Goal: Transaction & Acquisition: Obtain resource

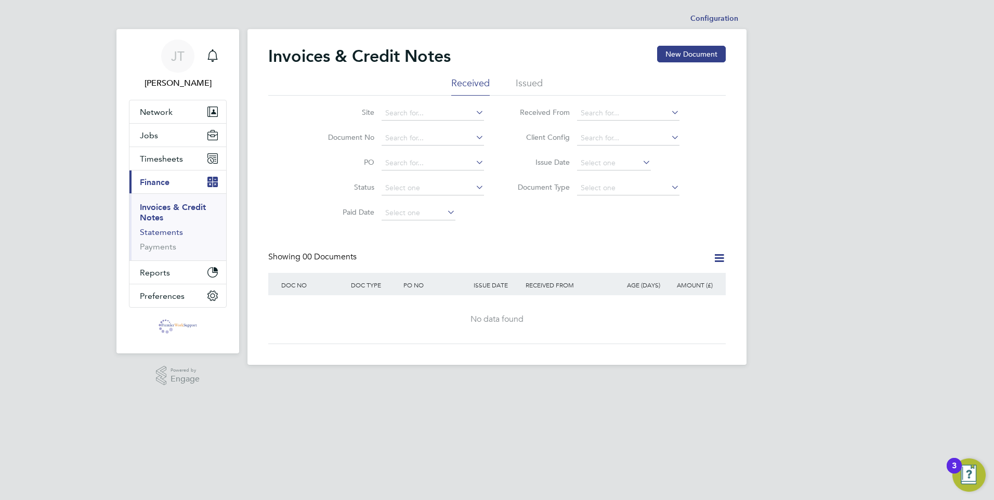
click at [163, 231] on link "Statements" at bounding box center [161, 232] width 43 height 10
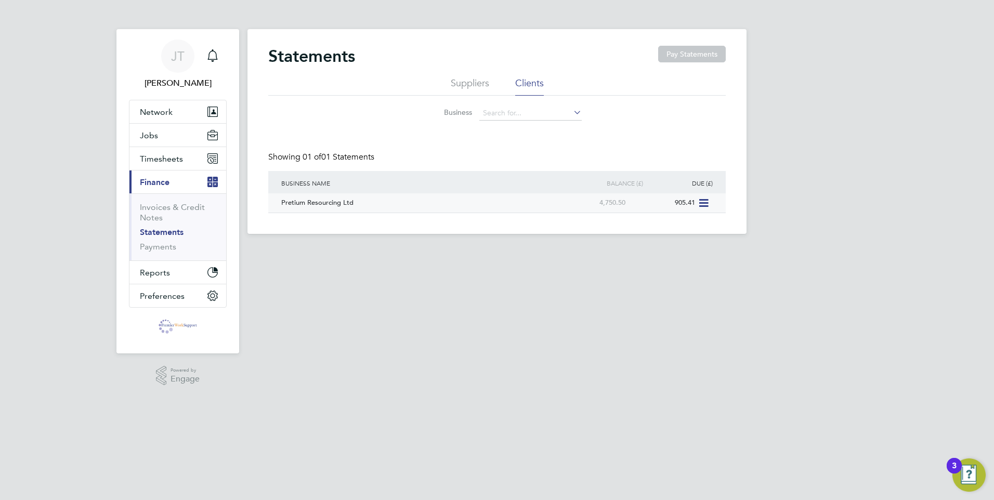
click at [615, 205] on div "4,750.50" at bounding box center [593, 202] width 70 height 19
click at [613, 200] on div "4,750.50" at bounding box center [593, 202] width 70 height 19
click at [614, 203] on div "4,750.50" at bounding box center [593, 202] width 70 height 19
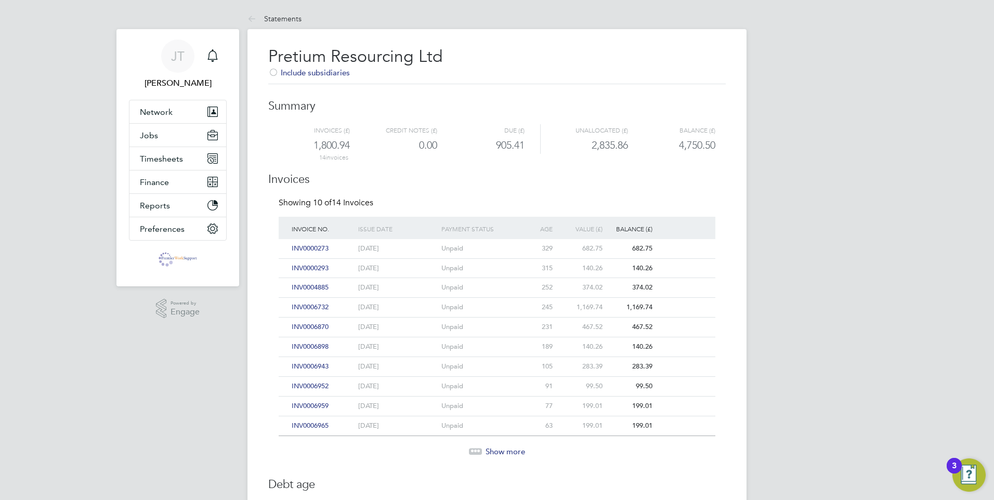
click at [487, 451] on span "Show more" at bounding box center [506, 452] width 40 height 10
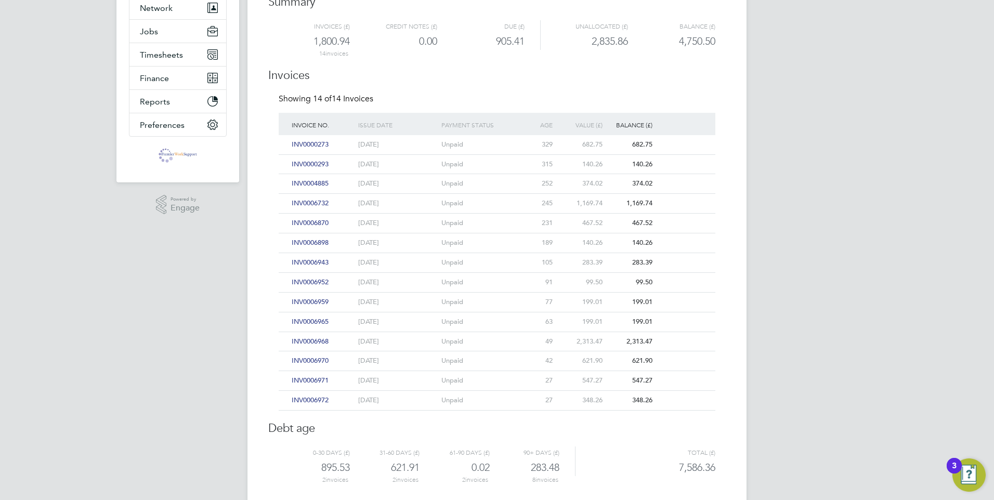
scroll to position [125, 0]
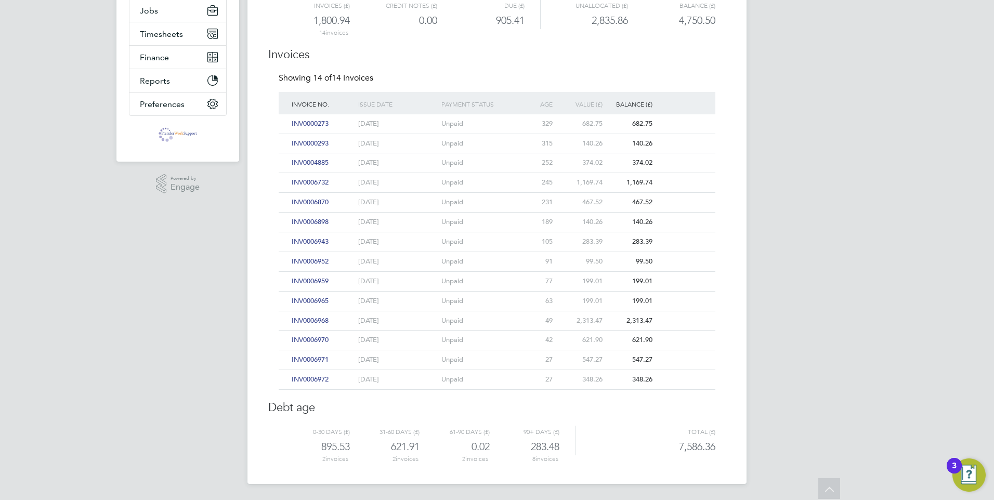
click at [317, 241] on span "INV0006943" at bounding box center [310, 241] width 37 height 9
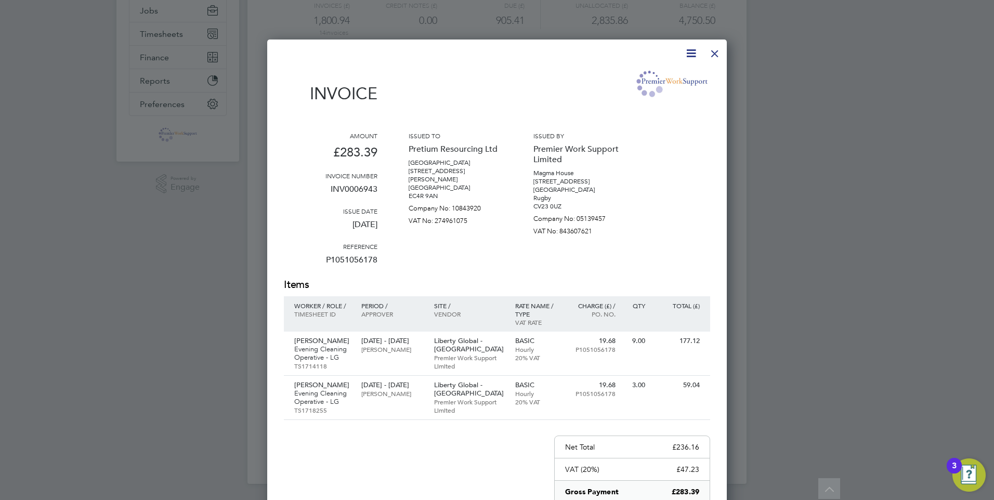
scroll to position [597, 460]
click at [690, 51] on icon at bounding box center [691, 53] width 13 height 13
click at [651, 79] on li "Download Invoice" at bounding box center [660, 78] width 72 height 15
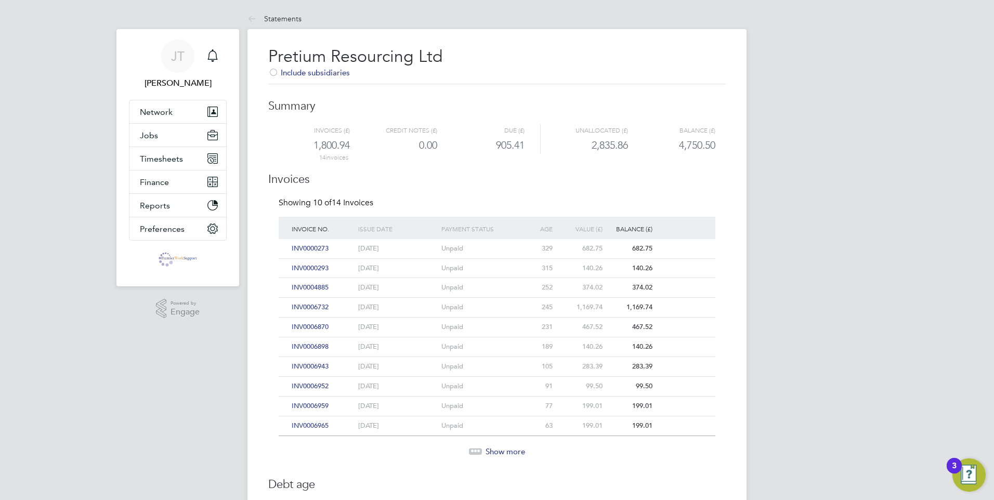
click at [492, 453] on span "Show more" at bounding box center [506, 452] width 40 height 10
click at [310, 485] on span "INV0006971" at bounding box center [310, 484] width 37 height 9
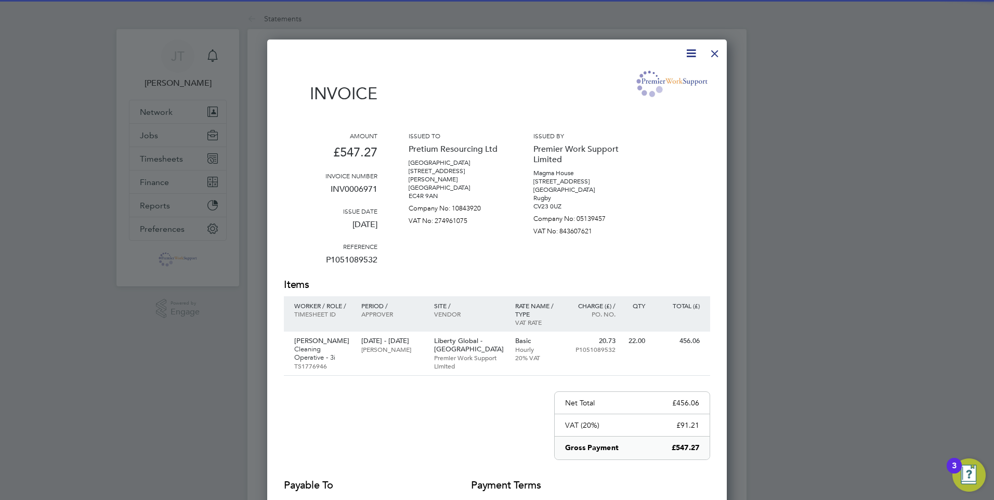
scroll to position [553, 460]
click at [692, 55] on icon at bounding box center [691, 53] width 13 height 13
click at [651, 76] on li "Download Invoice" at bounding box center [660, 78] width 72 height 15
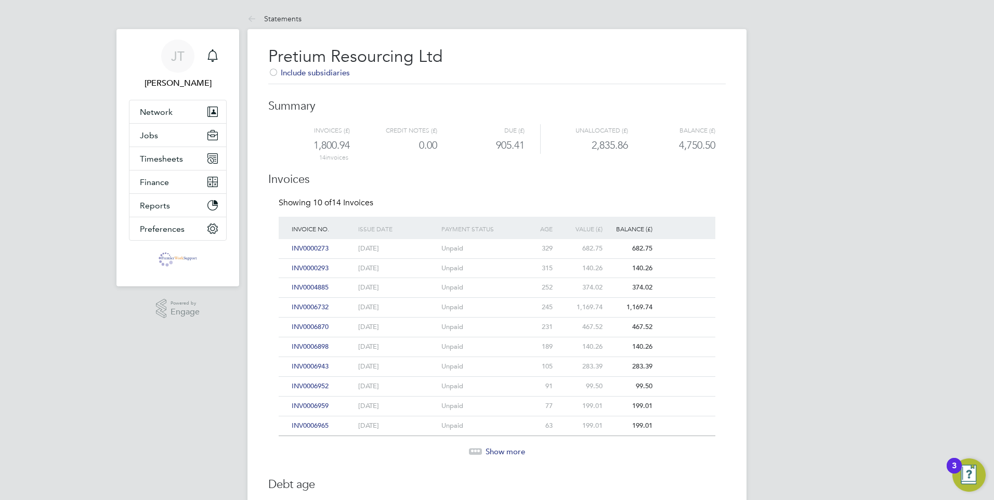
click at [483, 448] on div "Show more" at bounding box center [497, 452] width 447 height 10
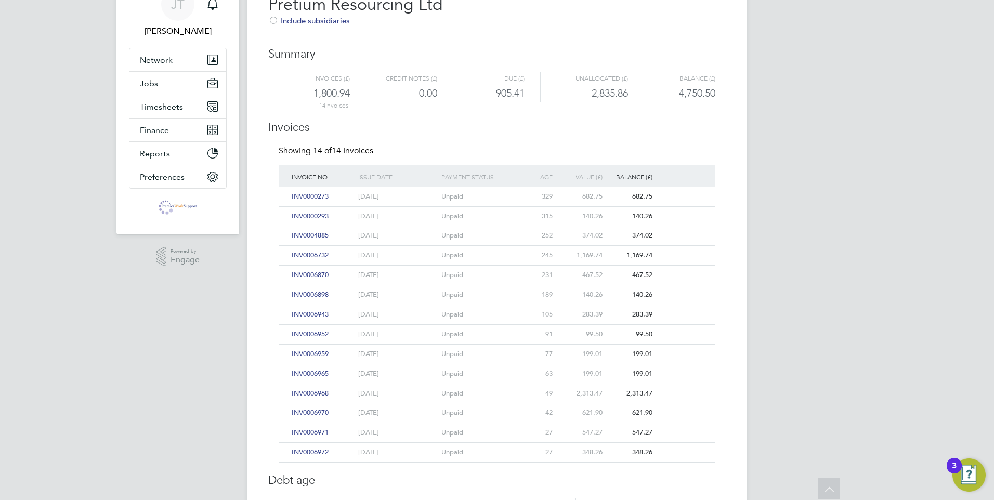
scroll to position [104, 0]
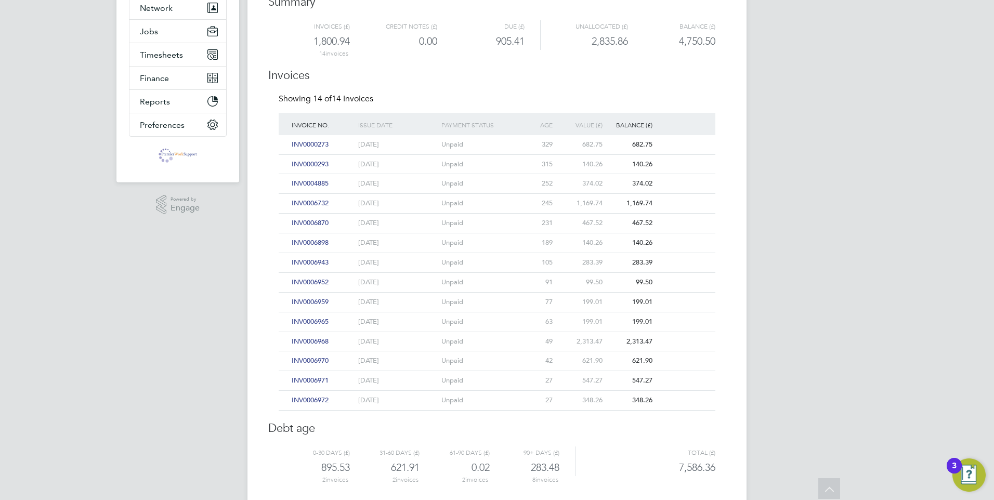
click at [321, 399] on span "INV0006972" at bounding box center [310, 400] width 37 height 9
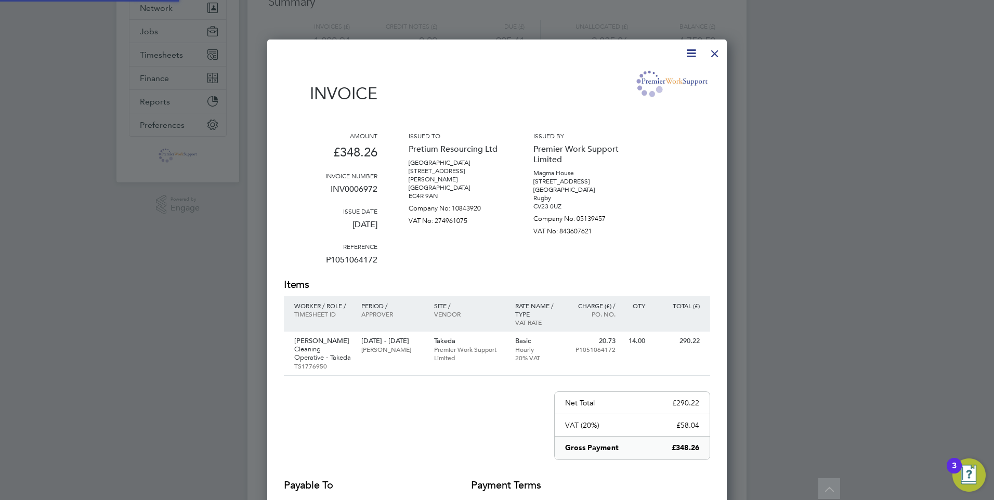
scroll to position [562, 460]
click at [692, 53] on icon at bounding box center [691, 53] width 13 height 13
click at [651, 79] on li "Download Invoice" at bounding box center [660, 78] width 72 height 15
